Goal: Information Seeking & Learning: Learn about a topic

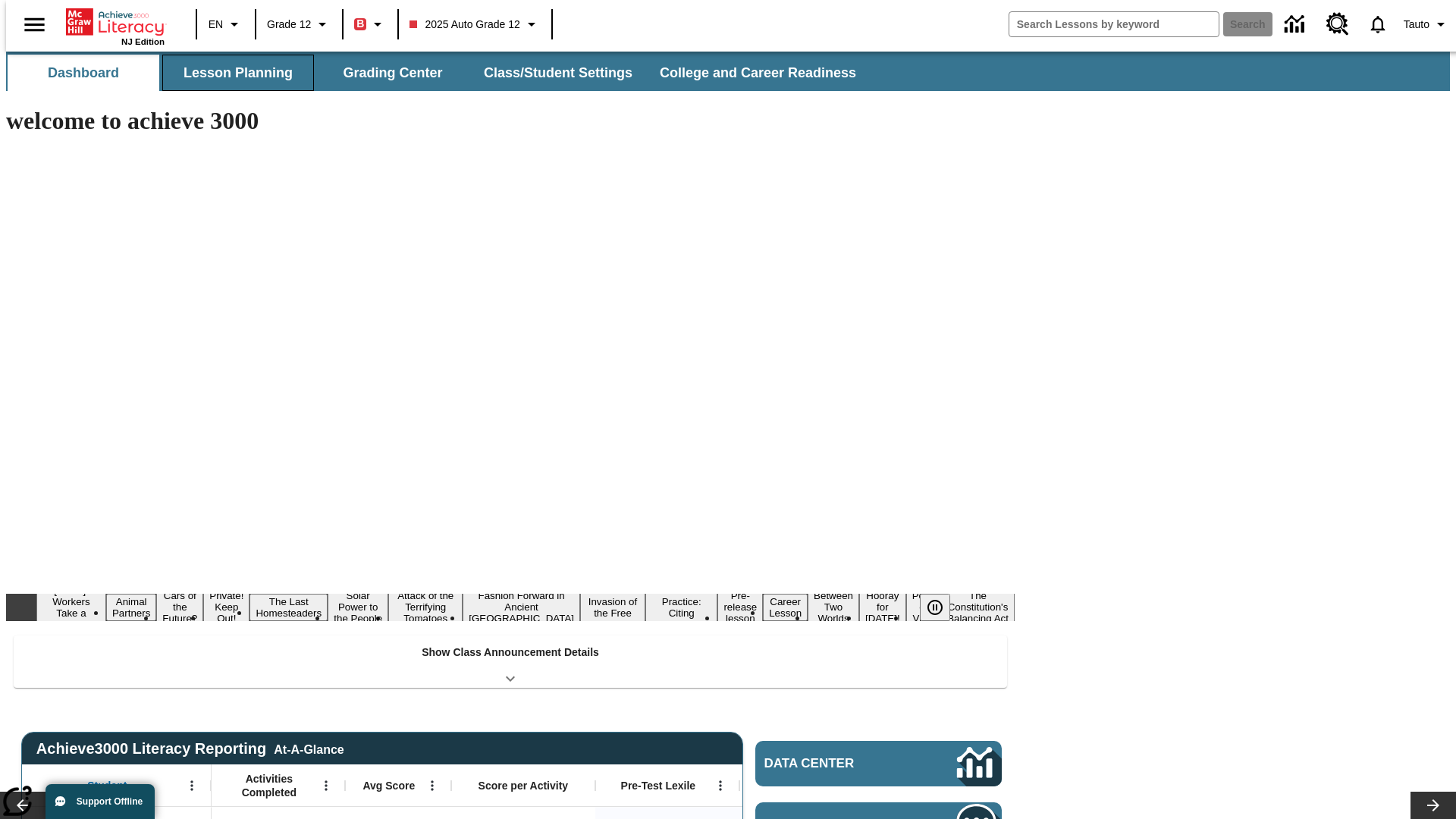
click at [232, 73] on button "Lesson Planning" at bounding box center [238, 72] width 152 height 36
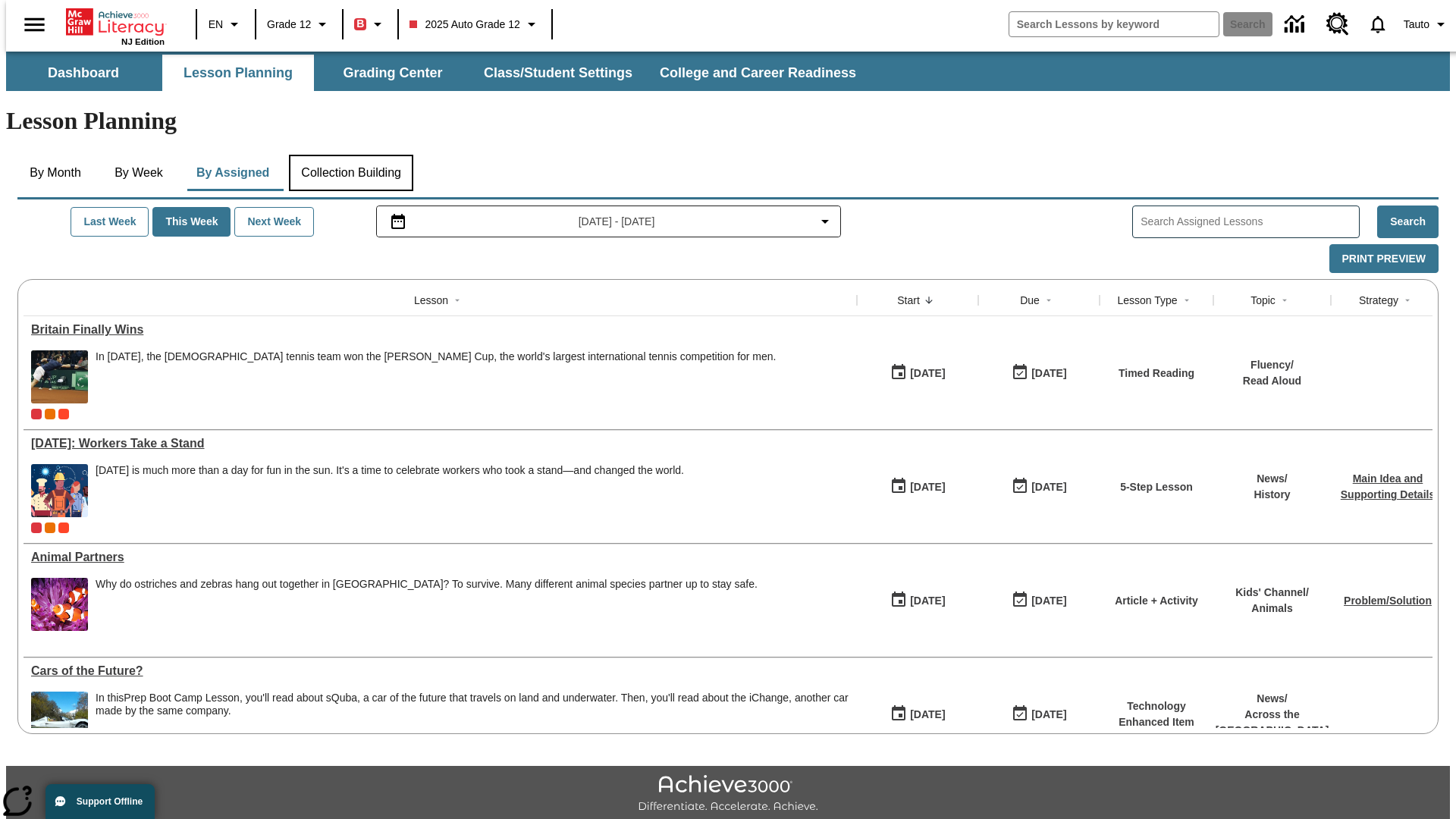
click at [351, 154] on button "Collection Building" at bounding box center [351, 172] width 124 height 36
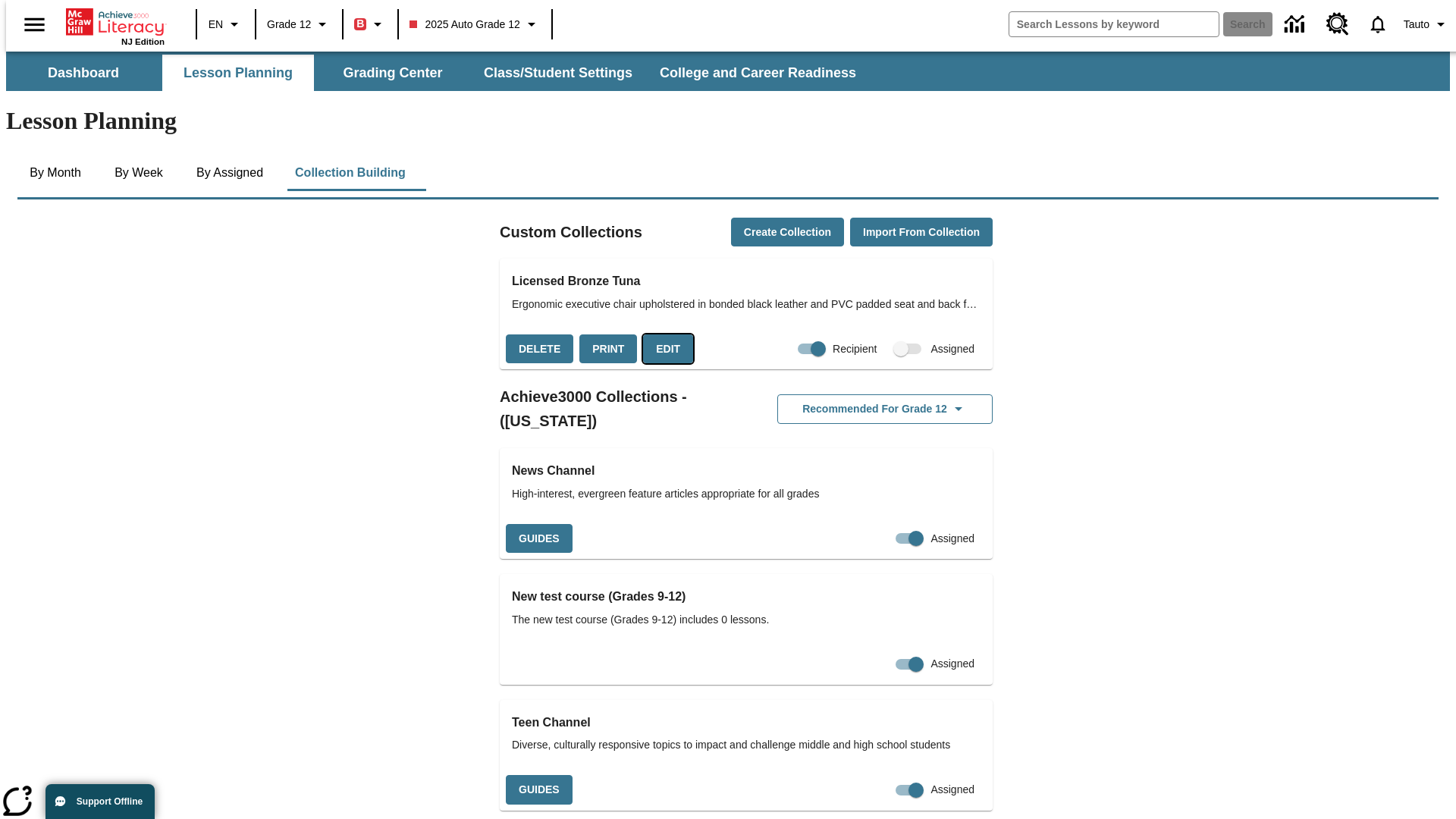
click at [663, 334] on button "Edit" at bounding box center [669, 349] width 51 height 29
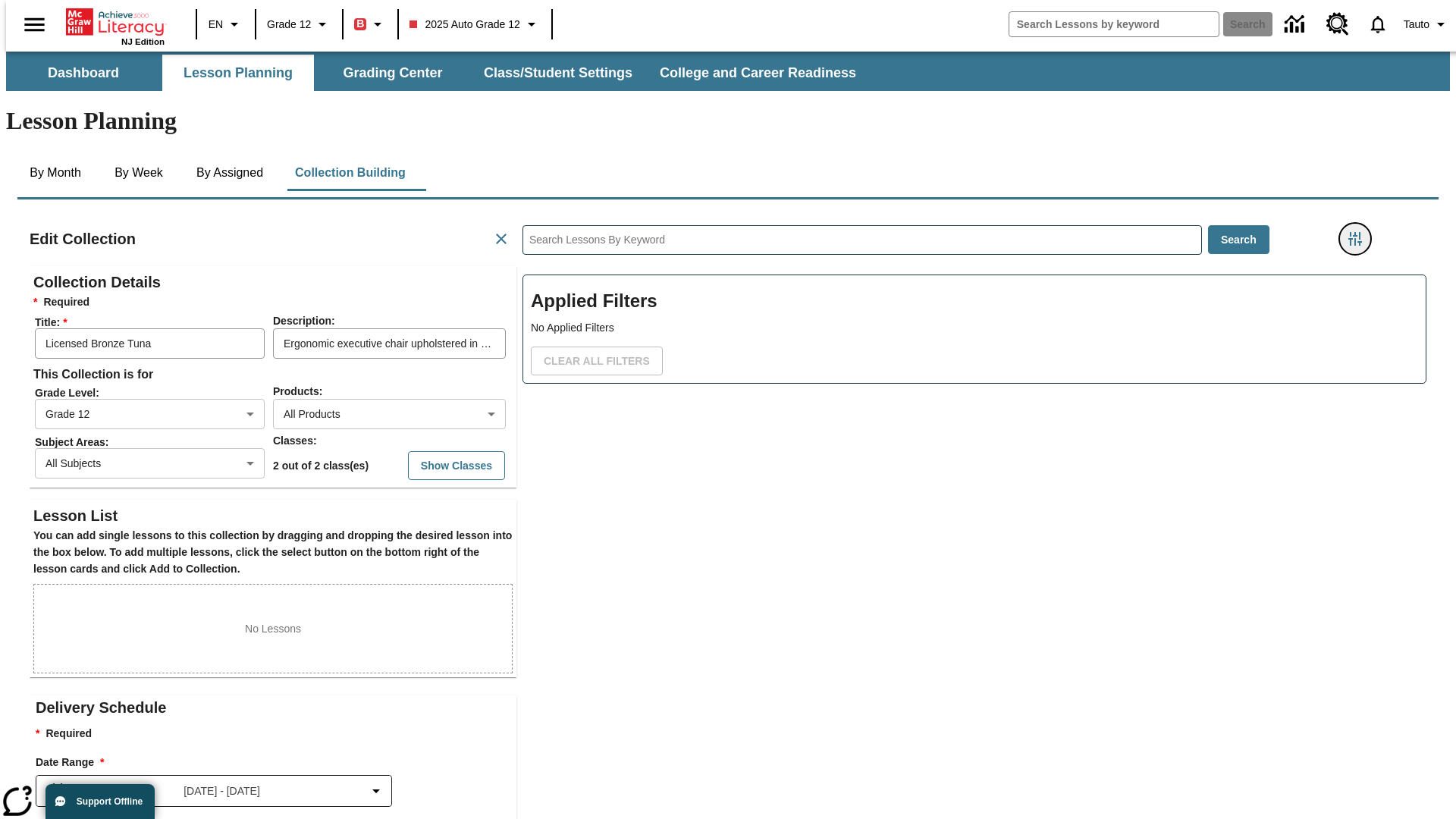
click at [1360, 232] on icon "Filters Side menu" at bounding box center [1356, 239] width 14 height 14
